Goal: Transaction & Acquisition: Book appointment/travel/reservation

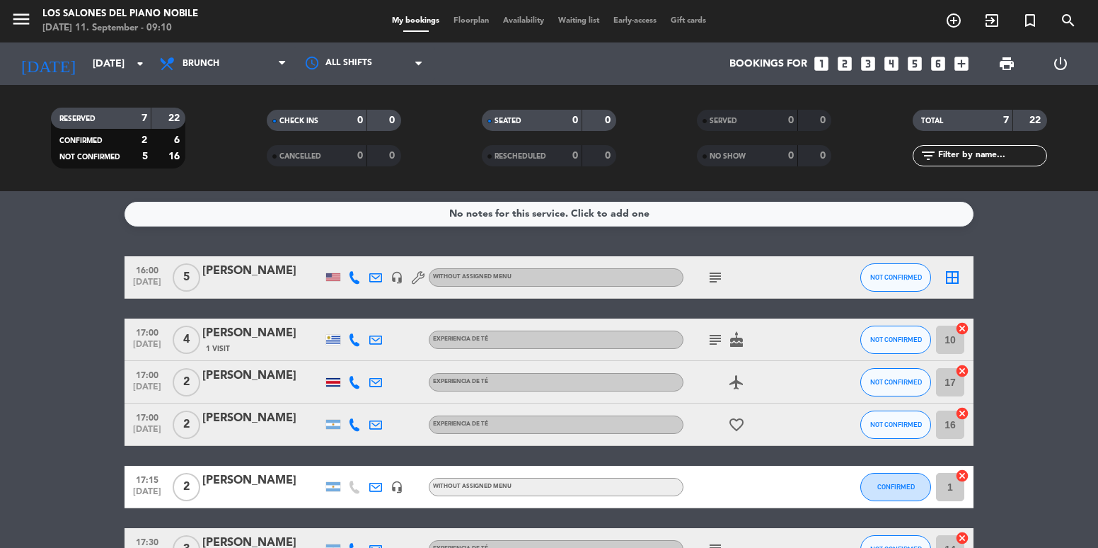
click at [112, 43] on div "[DATE] [DATE] arrow_drop_down" at bounding box center [82, 63] width 142 height 42
click at [146, 70] on icon "arrow_drop_down" at bounding box center [140, 63] width 17 height 17
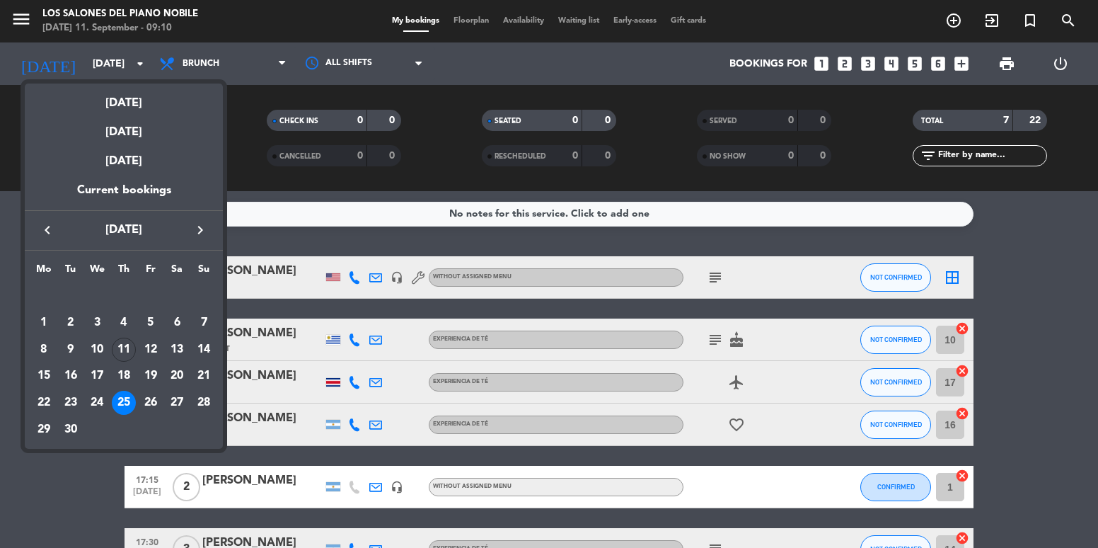
click at [201, 229] on icon "keyboard_arrow_right" at bounding box center [200, 229] width 17 height 17
click at [45, 229] on icon "keyboard_arrow_left" at bounding box center [47, 229] width 17 height 17
click at [206, 231] on icon "keyboard_arrow_right" at bounding box center [200, 229] width 17 height 17
click at [209, 296] on div "2" at bounding box center [204, 296] width 24 height 24
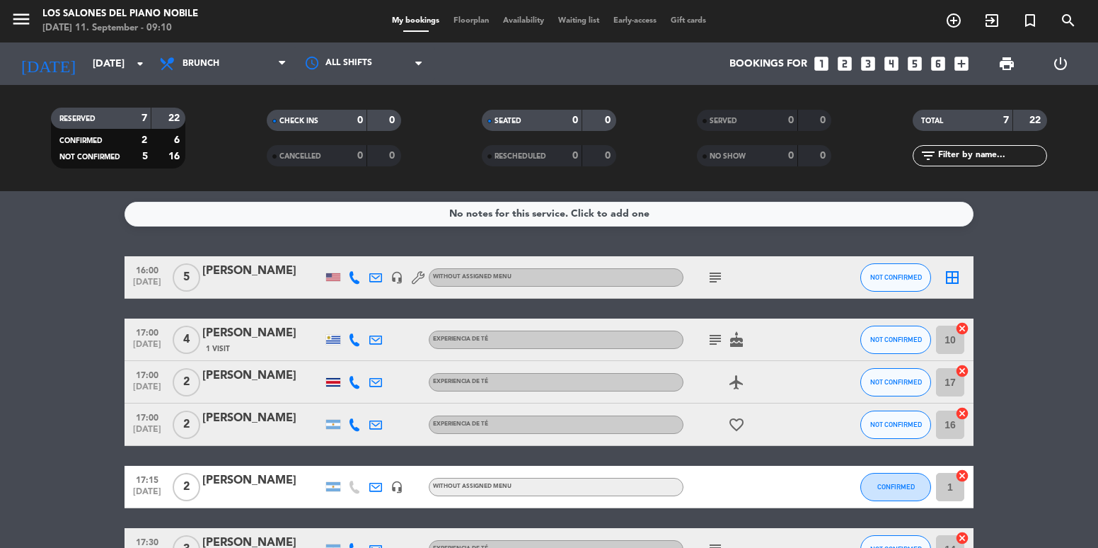
type input "[DATE]"
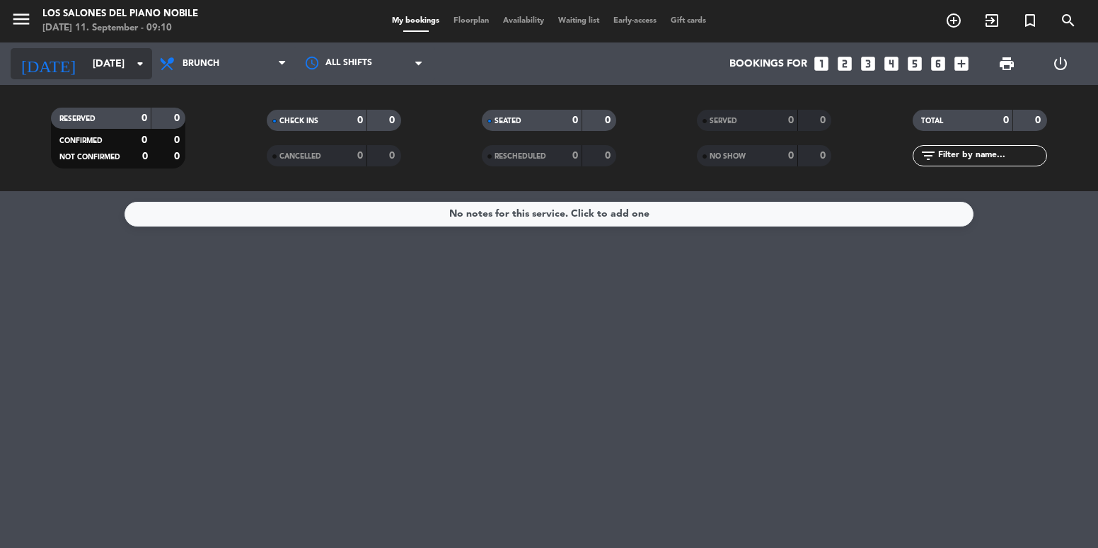
click at [110, 60] on input "[DATE]" at bounding box center [153, 64] width 134 height 26
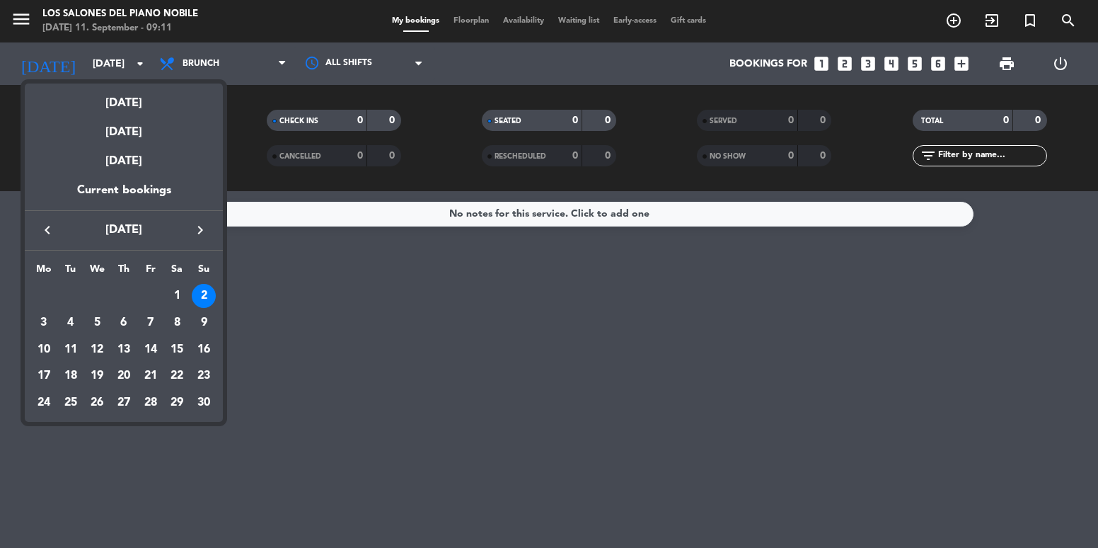
click at [869, 60] on div at bounding box center [549, 274] width 1098 height 548
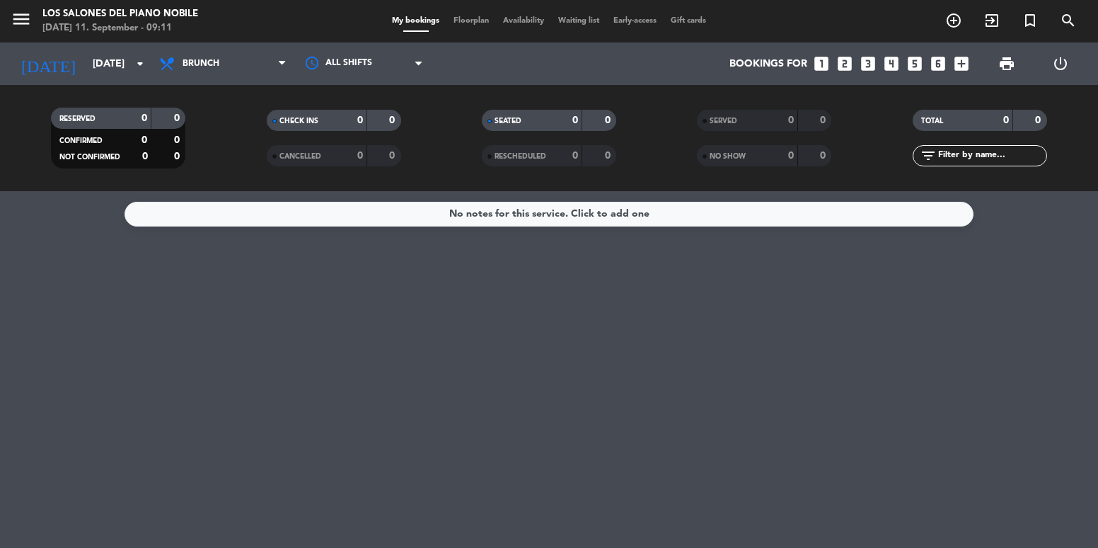
click at [873, 65] on icon "looks_3" at bounding box center [868, 63] width 18 height 18
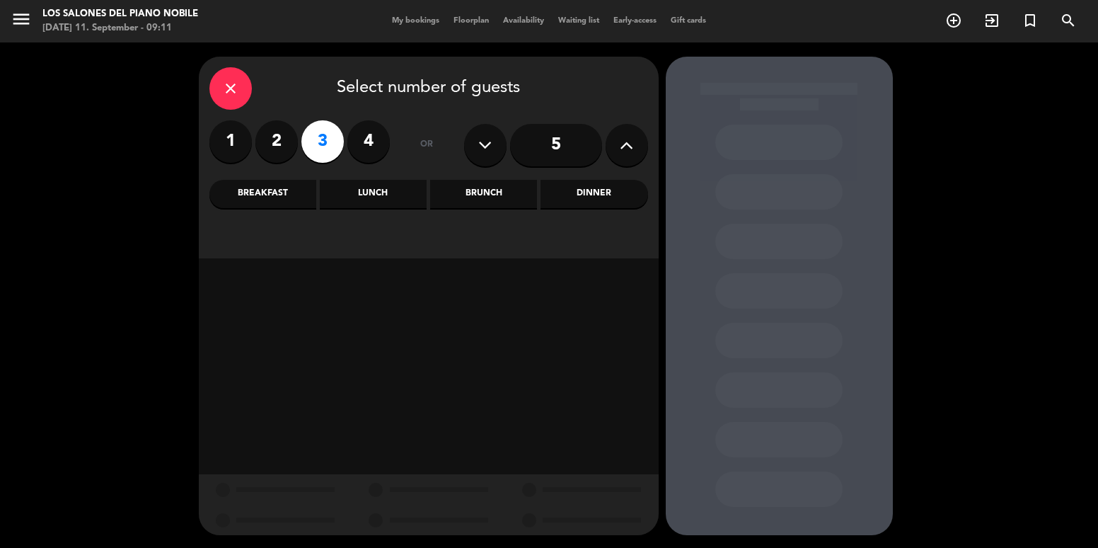
click at [483, 196] on div "Brunch" at bounding box center [483, 194] width 107 height 28
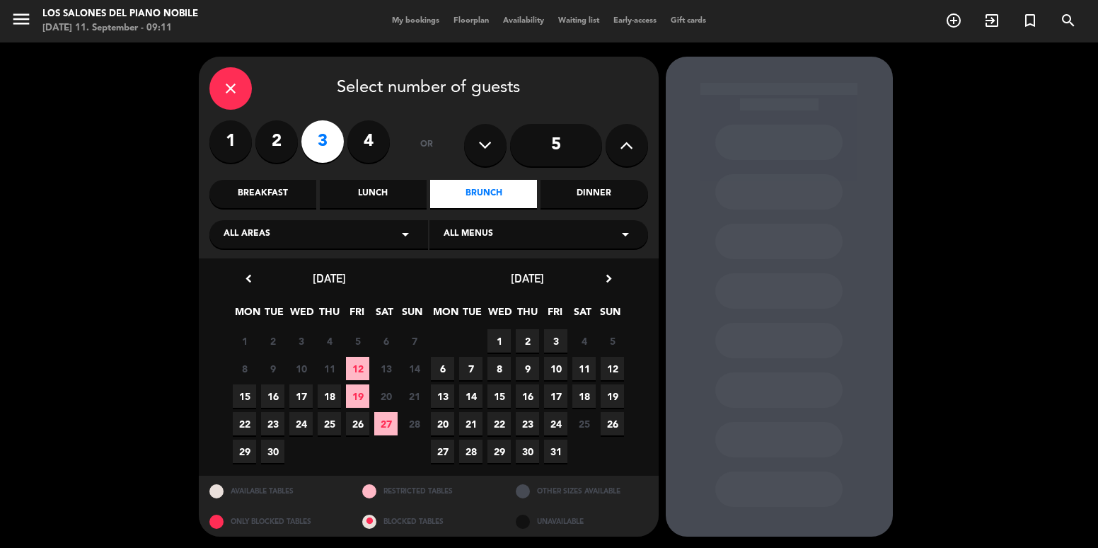
click at [604, 285] on icon "chevron_right" at bounding box center [608, 278] width 15 height 15
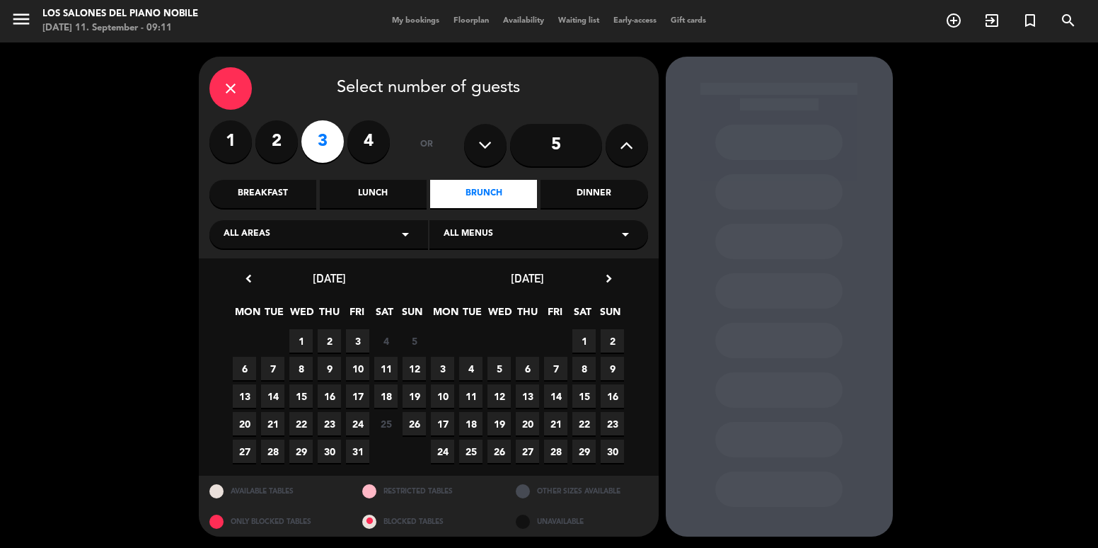
click at [617, 333] on span "2" at bounding box center [612, 340] width 23 height 23
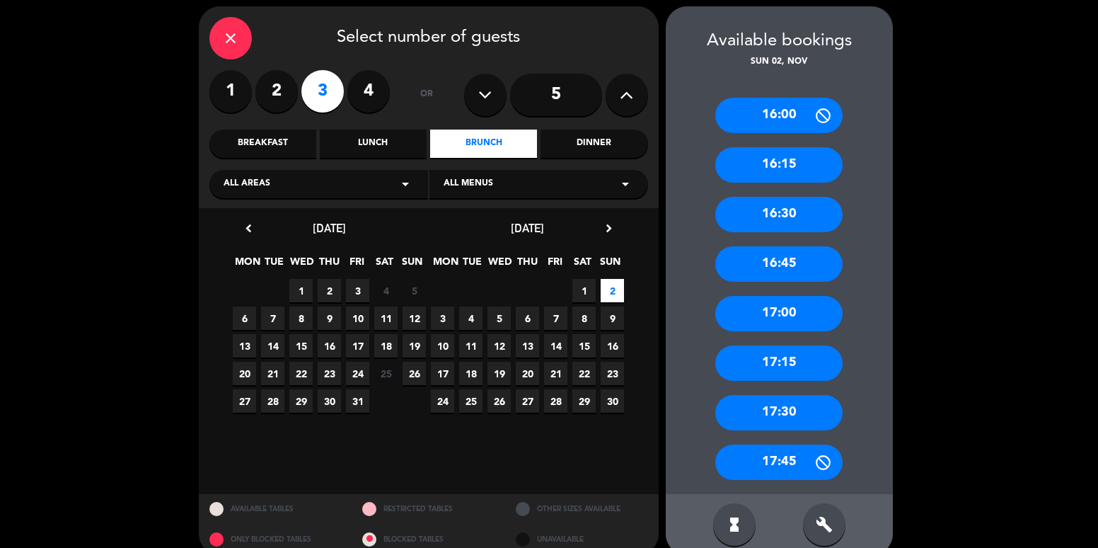
scroll to position [71, 0]
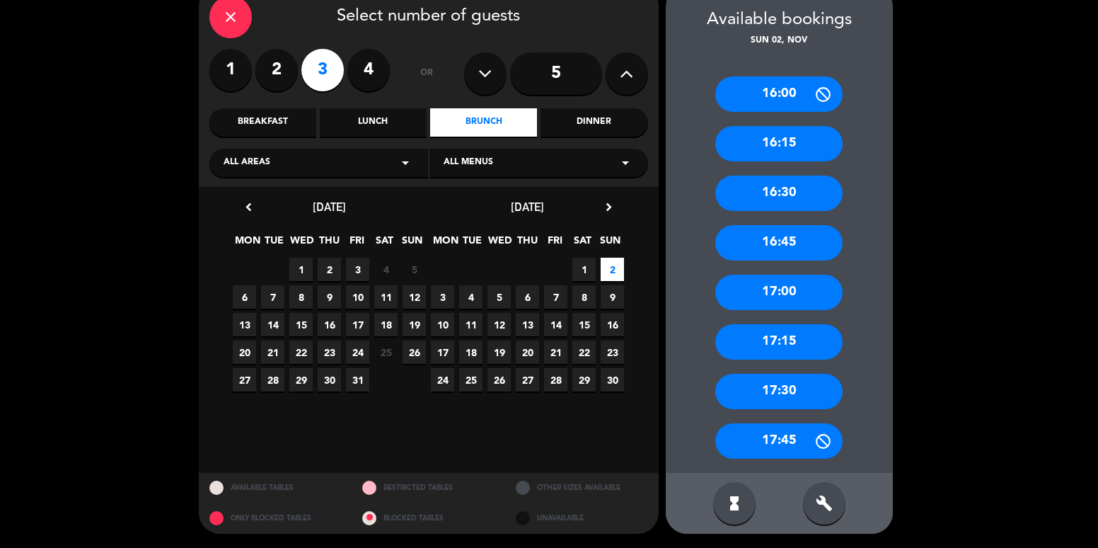
click at [829, 404] on div "17:30" at bounding box center [778, 391] width 127 height 35
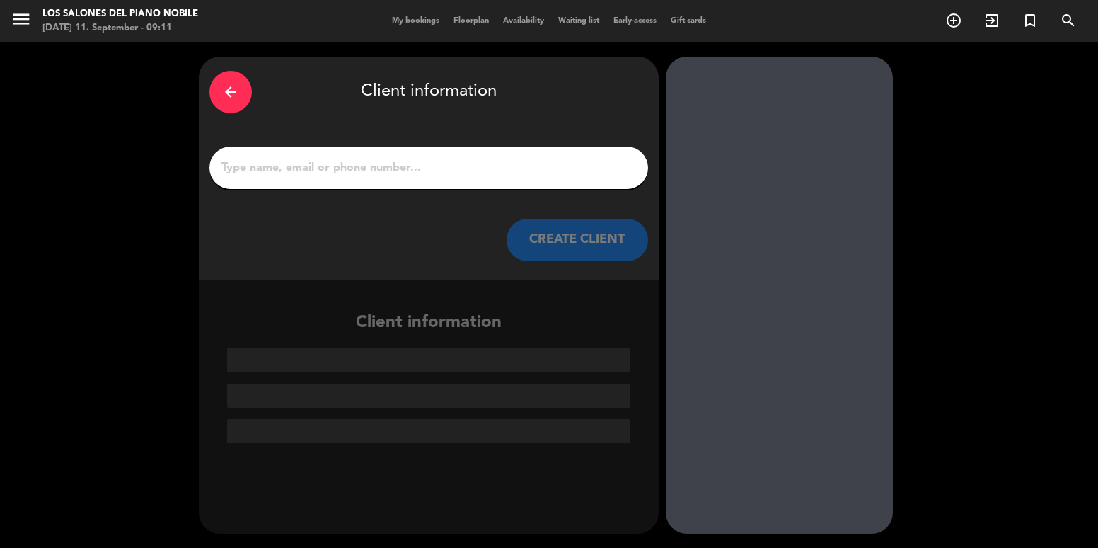
scroll to position [0, 0]
click at [379, 156] on div at bounding box center [428, 167] width 439 height 42
click at [384, 163] on input "1" at bounding box center [428, 168] width 417 height 20
paste input "[PERSON_NAME] [PERSON_NAME]"
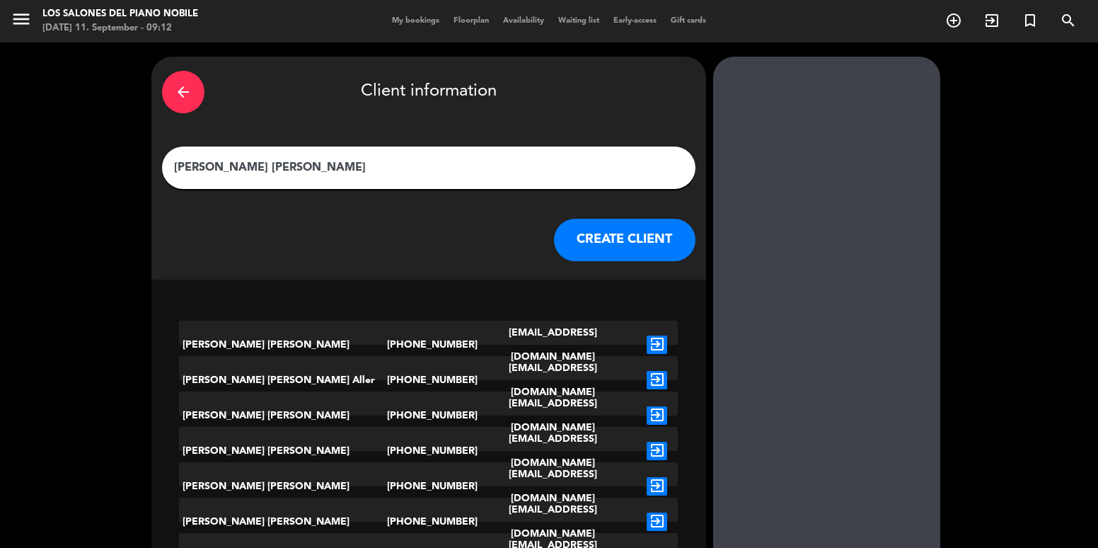
click at [412, 165] on input "[PERSON_NAME] [PERSON_NAME]" at bounding box center [429, 168] width 512 height 20
paste input "[PERSON_NAME]"
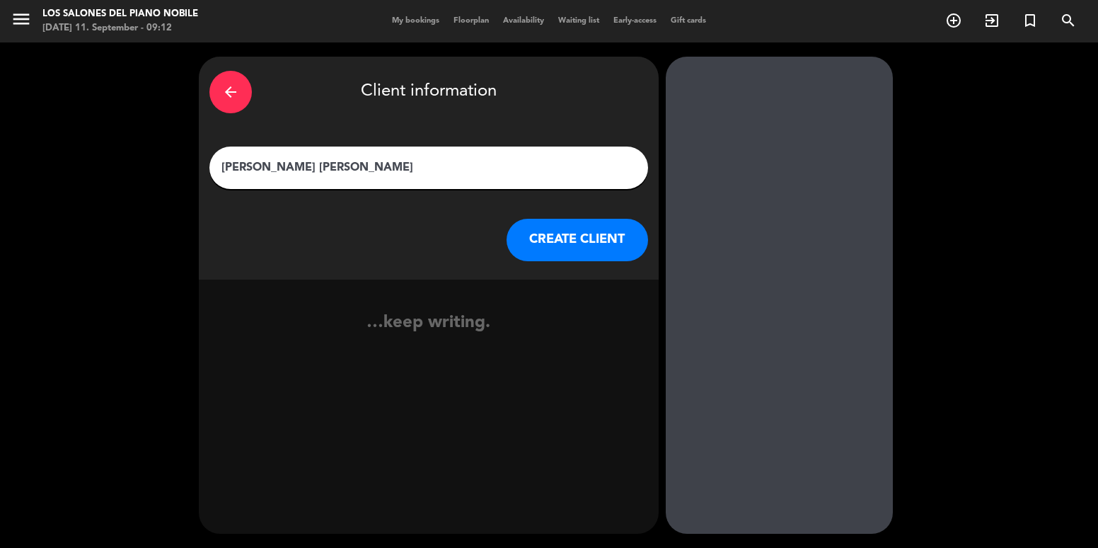
type input "[PERSON_NAME] [PERSON_NAME]"
click at [594, 242] on button "CREATE CLIENT" at bounding box center [578, 240] width 142 height 42
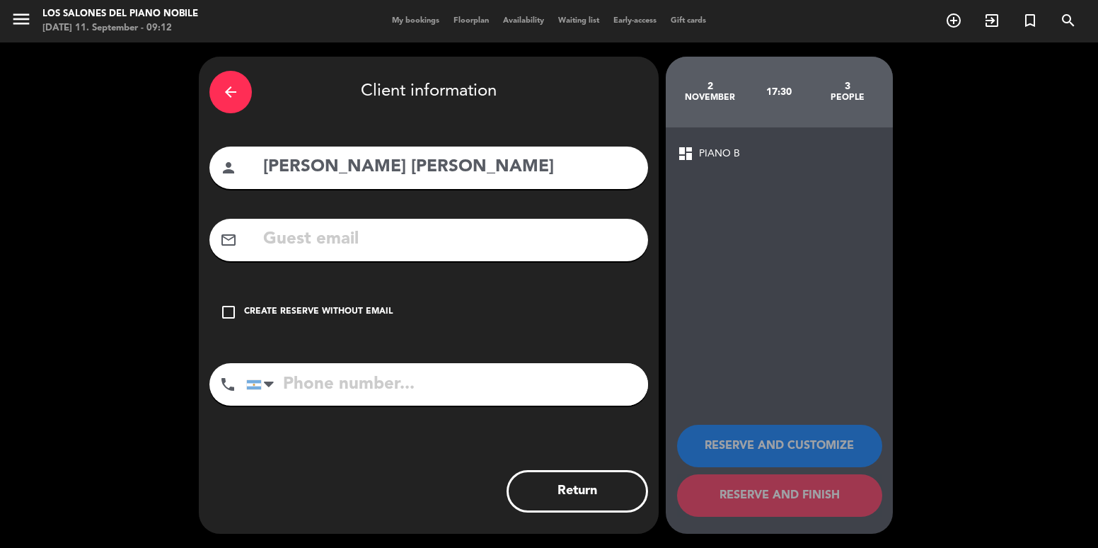
click at [403, 242] on input "text" at bounding box center [450, 239] width 376 height 29
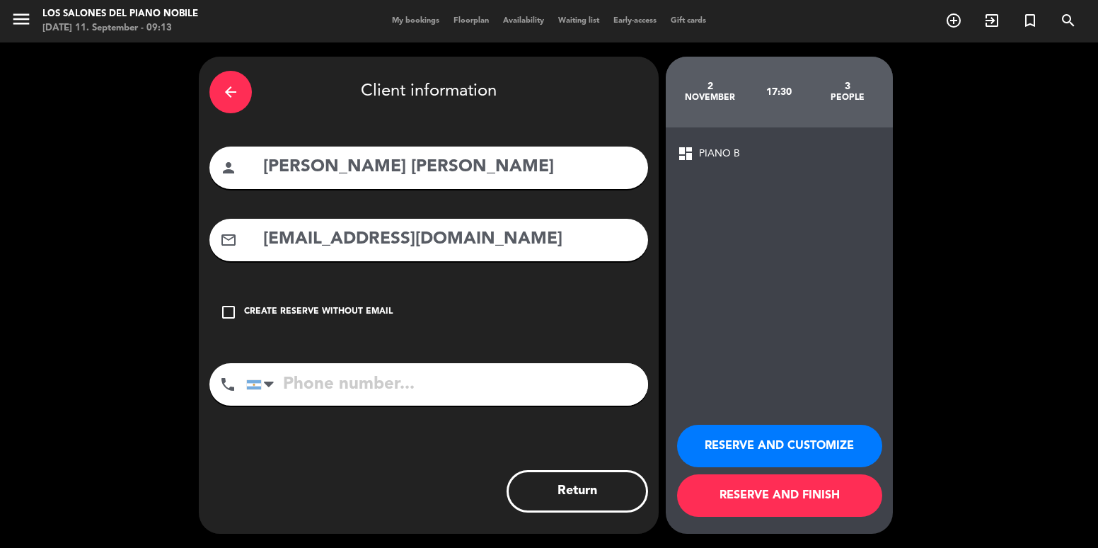
type input "[EMAIL_ADDRESS][DOMAIN_NAME]"
drag, startPoint x: 758, startPoint y: 434, endPoint x: 1073, endPoint y: 411, distance: 315.7
click at [759, 435] on button "RESERVE AND CUSTOMIZE" at bounding box center [779, 446] width 205 height 42
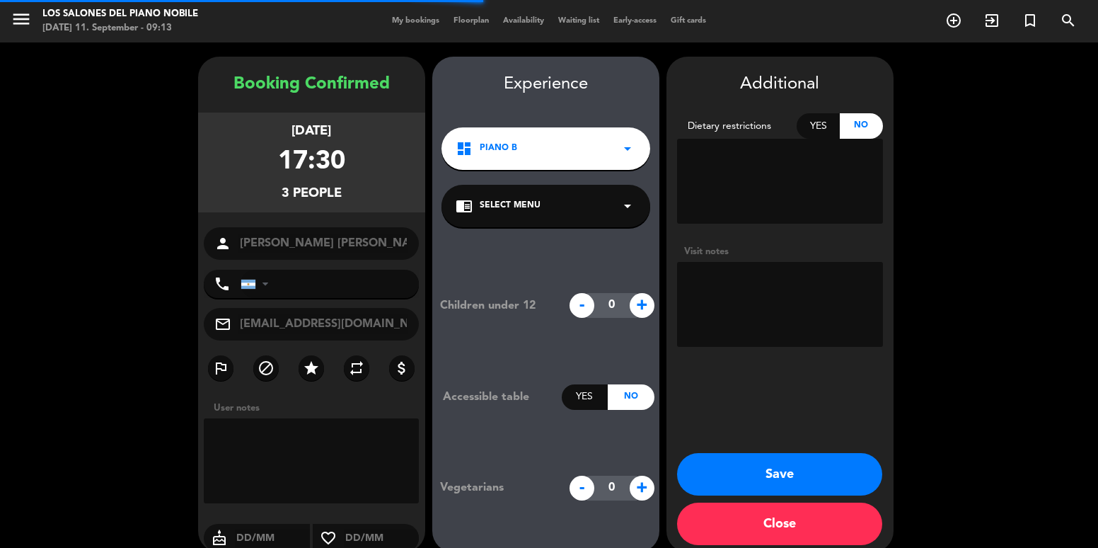
scroll to position [18, 0]
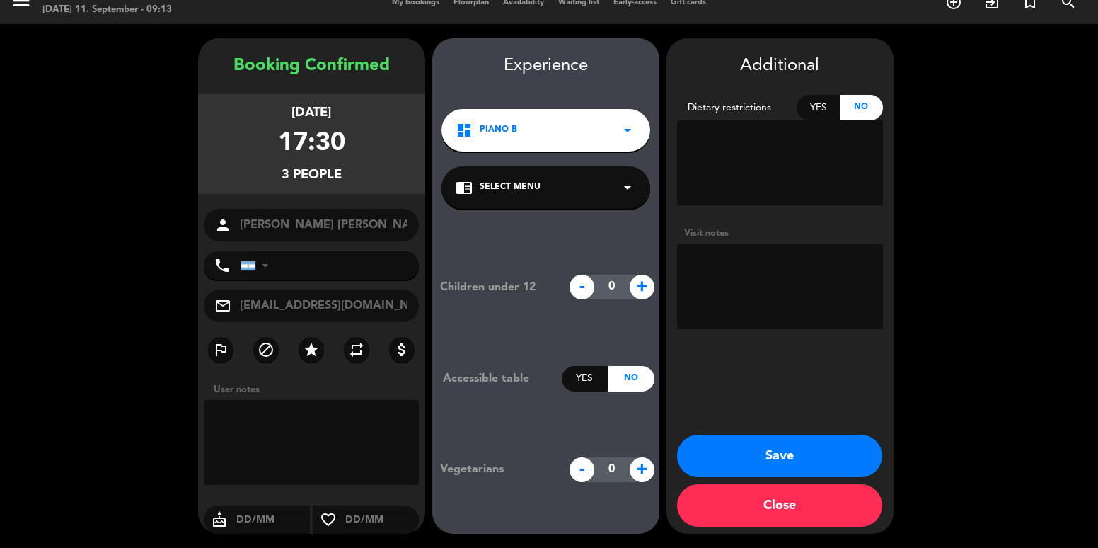
click at [840, 277] on textarea at bounding box center [780, 285] width 206 height 85
paste textarea "UB6VC8BZ"
drag, startPoint x: 261, startPoint y: 130, endPoint x: 329, endPoint y: 146, distance: 69.9
click at [331, 141] on div "[DATE] 17:30 3 people" at bounding box center [311, 144] width 227 height 100
click at [862, 267] on textarea at bounding box center [780, 285] width 206 height 85
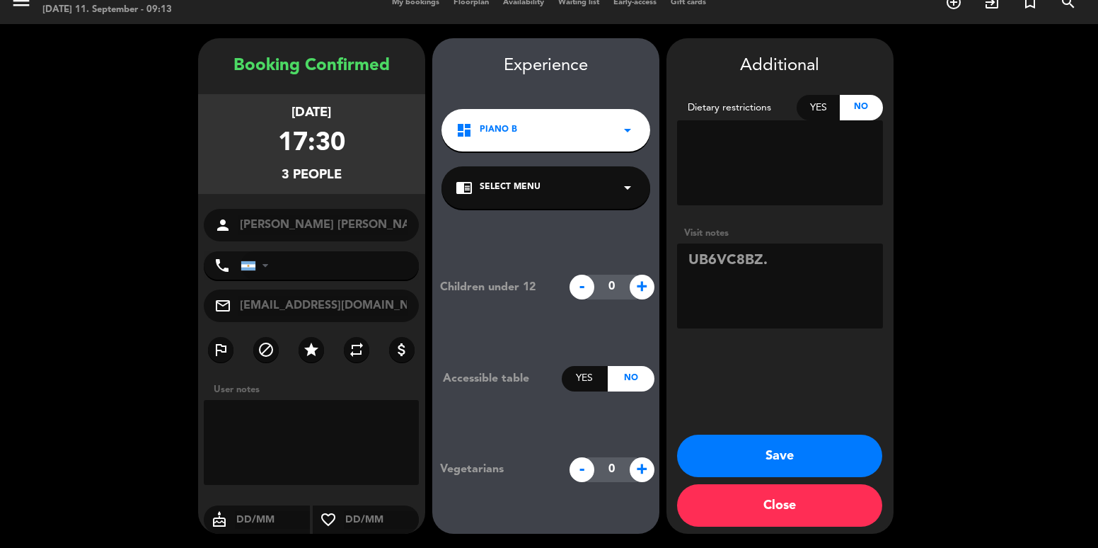
type textarea "UB6VC8BZ."
click at [795, 446] on button "Save" at bounding box center [779, 455] width 205 height 42
